Goal: Task Accomplishment & Management: Manage account settings

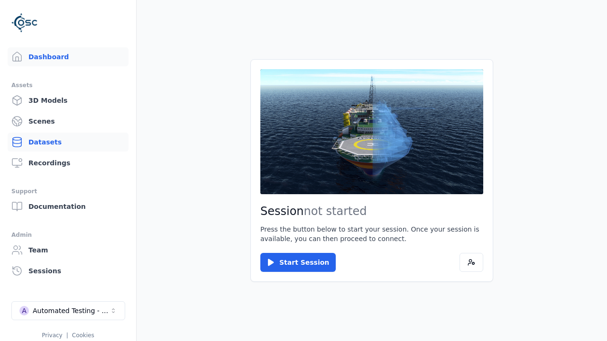
click at [68, 142] on link "Datasets" at bounding box center [68, 142] width 121 height 19
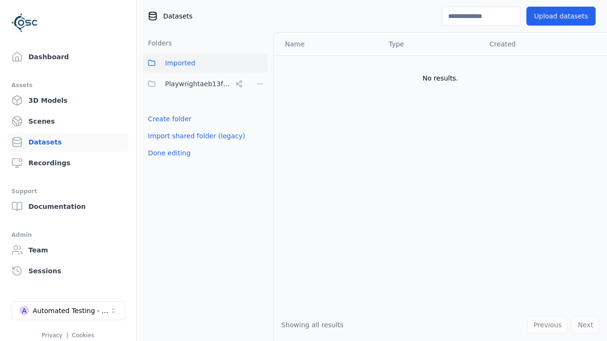
click at [167, 119] on link "Create folder" at bounding box center [170, 118] width 44 height 9
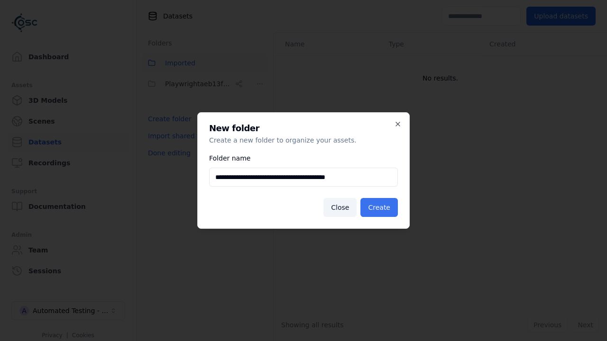
type input "**********"
click at [381, 208] on button "Create" at bounding box center [378, 207] width 37 height 19
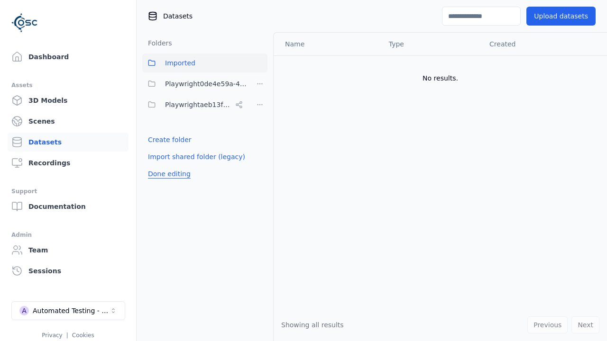
click at [167, 174] on button "Done editing" at bounding box center [169, 173] width 54 height 17
click at [158, 165] on button "Done editing" at bounding box center [169, 173] width 54 height 17
click at [260, 84] on html "Support Dashboard Assets 3D Models Scenes Datasets Recordings Support Documenta…" at bounding box center [303, 170] width 607 height 341
click at [259, 133] on div "Rename" at bounding box center [263, 133] width 64 height 15
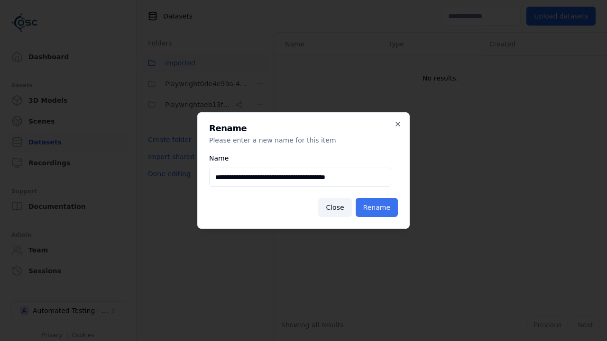
click at [300, 177] on input "**********" at bounding box center [300, 177] width 182 height 19
type input "**********"
click at [378, 208] on button "Rename" at bounding box center [377, 207] width 42 height 19
click at [167, 174] on button "Done editing" at bounding box center [169, 173] width 54 height 17
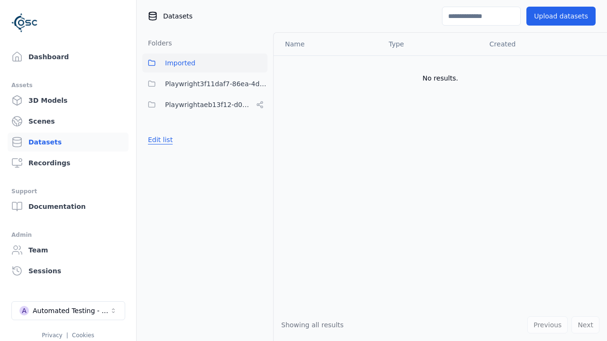
click at [158, 140] on button "Edit list" at bounding box center [160, 139] width 36 height 17
click at [260, 84] on html "Support Dashboard Assets 3D Models Scenes Datasets Recordings Support Documenta…" at bounding box center [303, 170] width 607 height 341
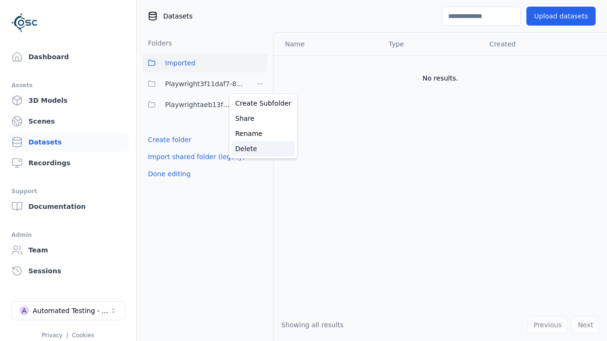
click at [259, 148] on div "Delete" at bounding box center [263, 148] width 64 height 15
click at [167, 165] on button "Done editing" at bounding box center [169, 173] width 54 height 17
